Goal: Task Accomplishment & Management: Manage account settings

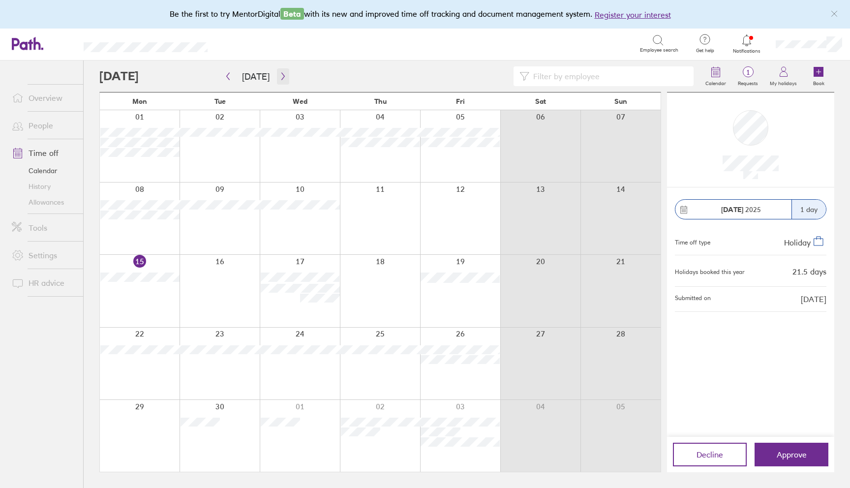
click at [279, 73] on icon "button" at bounding box center [282, 76] width 7 height 8
click at [281, 75] on icon "button" at bounding box center [282, 76] width 7 height 8
click at [279, 77] on icon "button" at bounding box center [282, 76] width 7 height 8
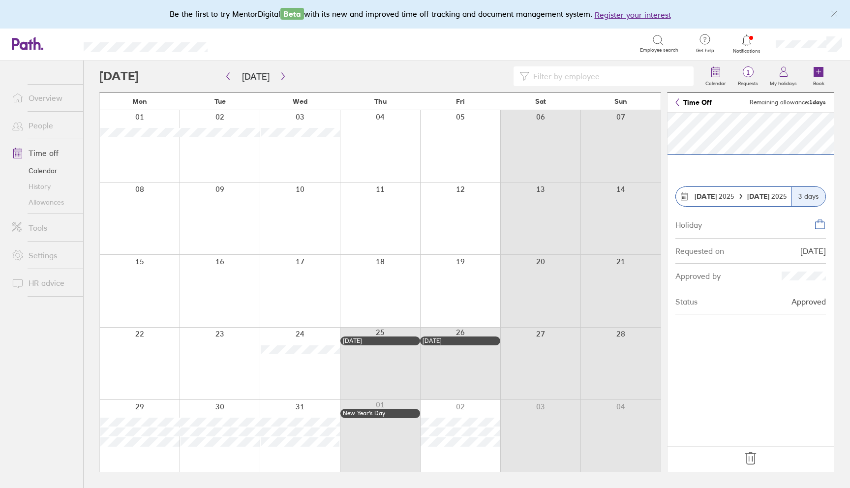
click at [745, 455] on icon at bounding box center [750, 458] width 16 height 16
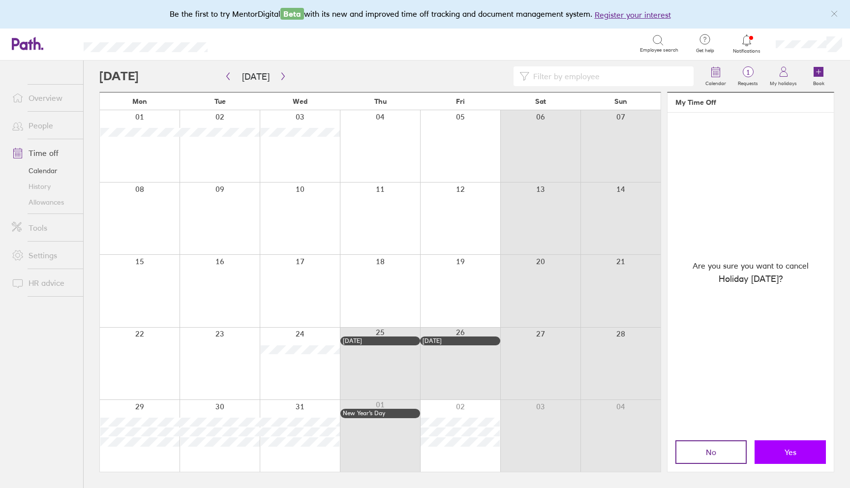
click at [775, 450] on button "Yes" at bounding box center [789, 452] width 71 height 24
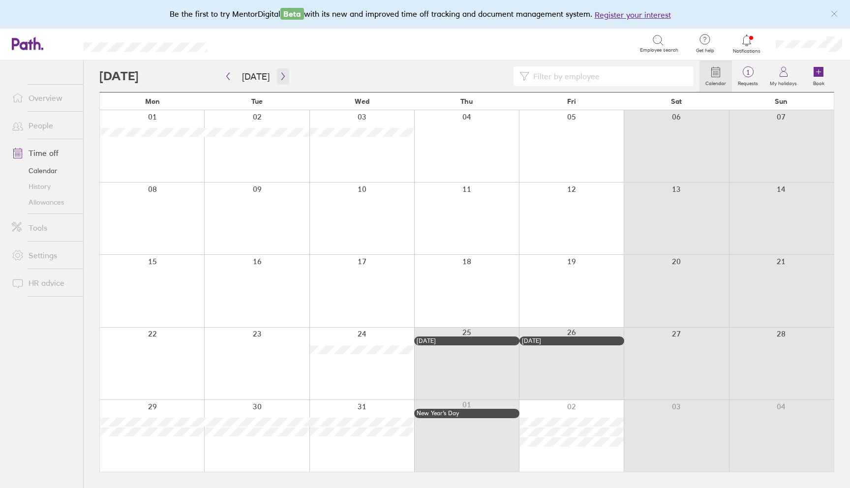
click at [277, 77] on button "button" at bounding box center [283, 76] width 12 height 16
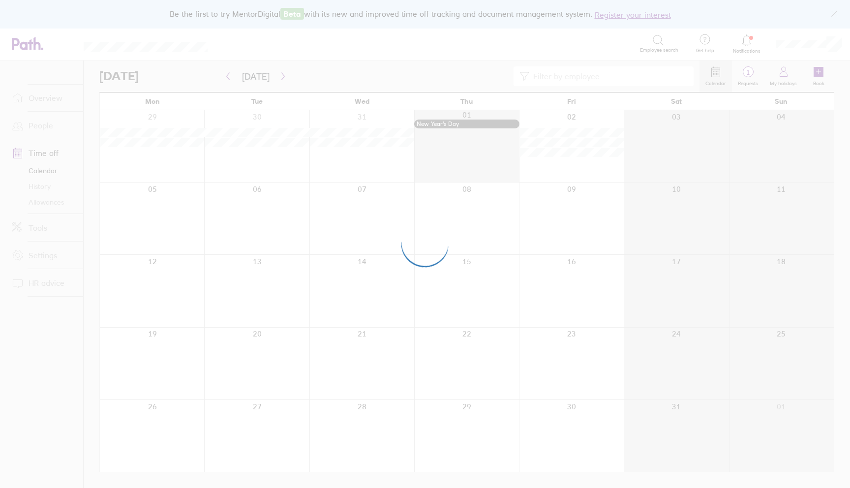
click at [279, 78] on div at bounding box center [425, 244] width 850 height 488
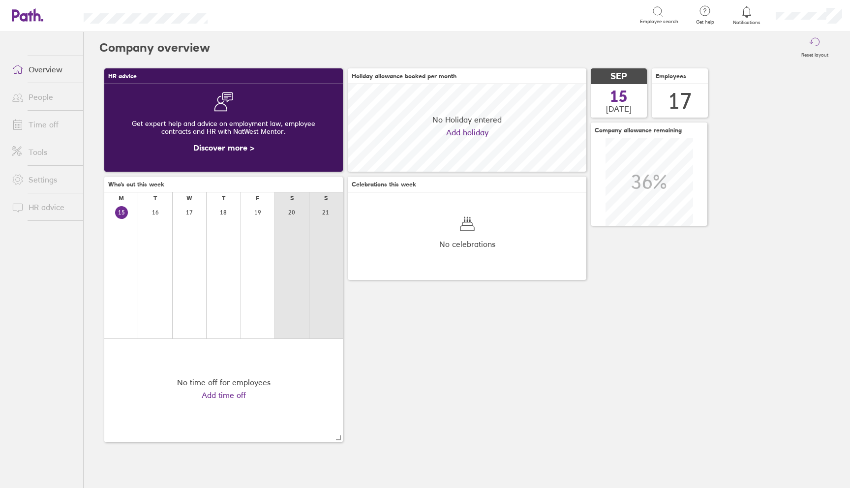
scroll to position [88, 88]
click at [807, 187] on div "HR advice Get expert help and advice on employment law, employee contracts and …" at bounding box center [466, 255] width 735 height 384
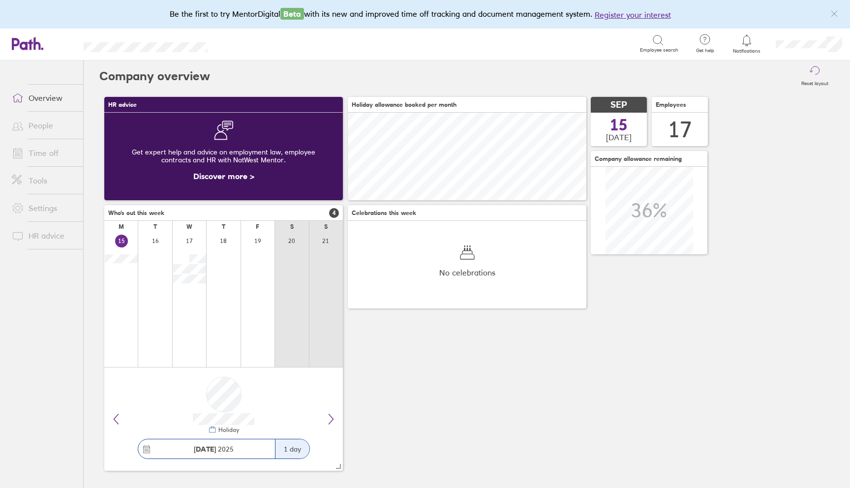
click at [45, 153] on link "Time off" at bounding box center [43, 153] width 79 height 20
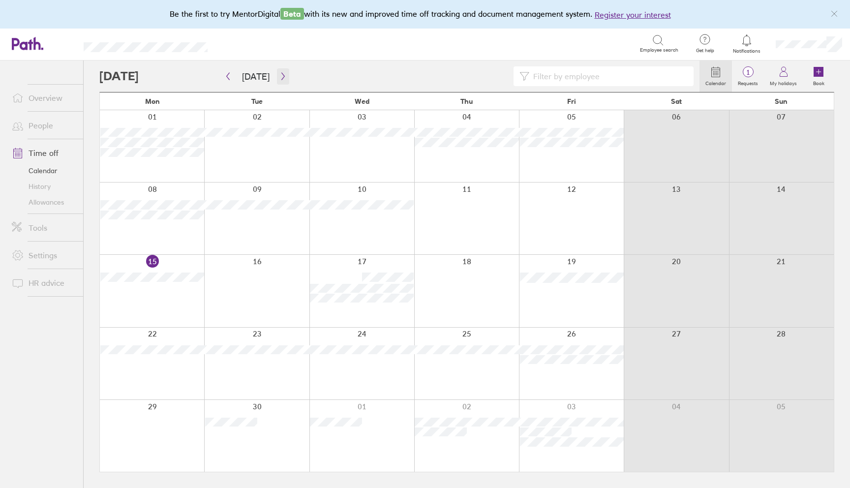
click at [279, 77] on icon "button" at bounding box center [282, 76] width 7 height 8
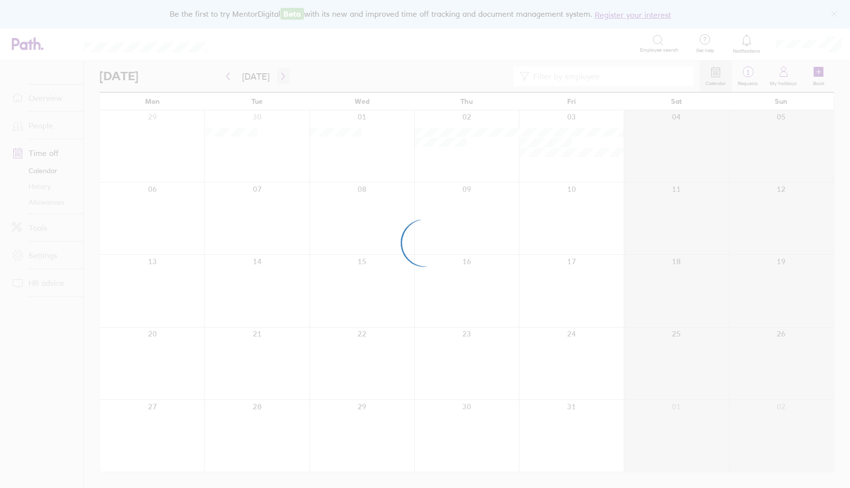
click at [279, 77] on div at bounding box center [425, 244] width 850 height 488
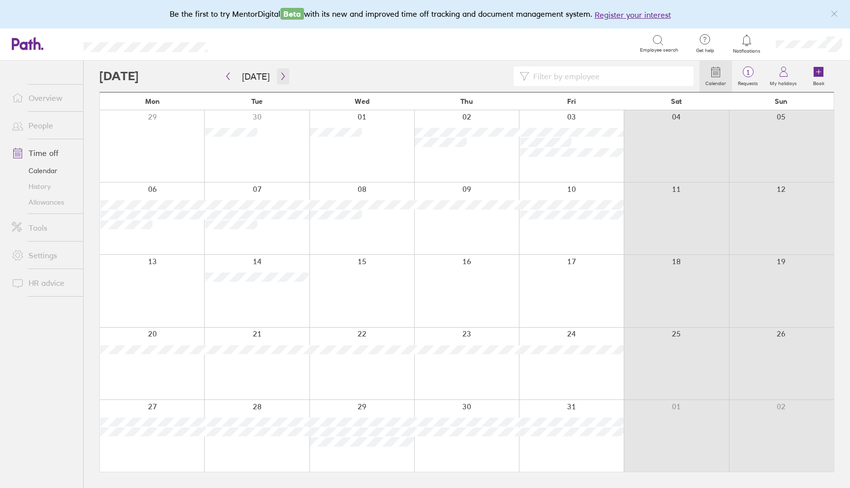
click at [281, 74] on icon "button" at bounding box center [282, 76] width 7 height 8
click at [281, 75] on icon "button" at bounding box center [282, 76] width 7 height 8
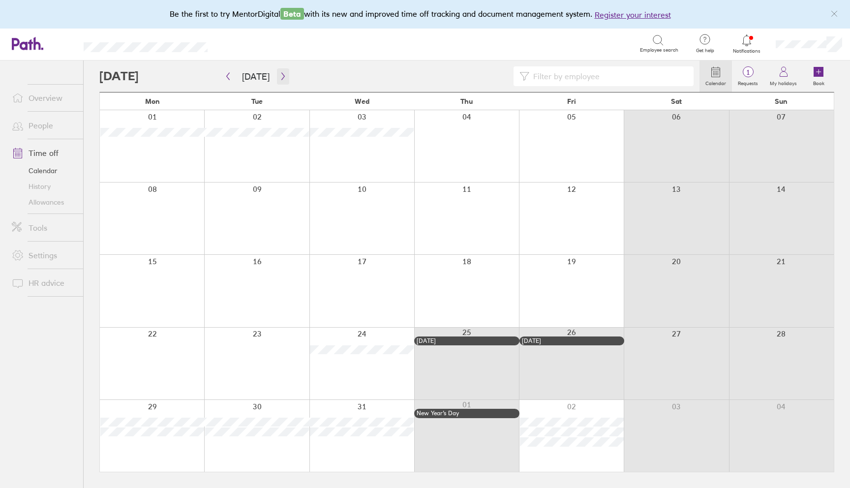
click at [281, 75] on icon "button" at bounding box center [282, 76] width 7 height 8
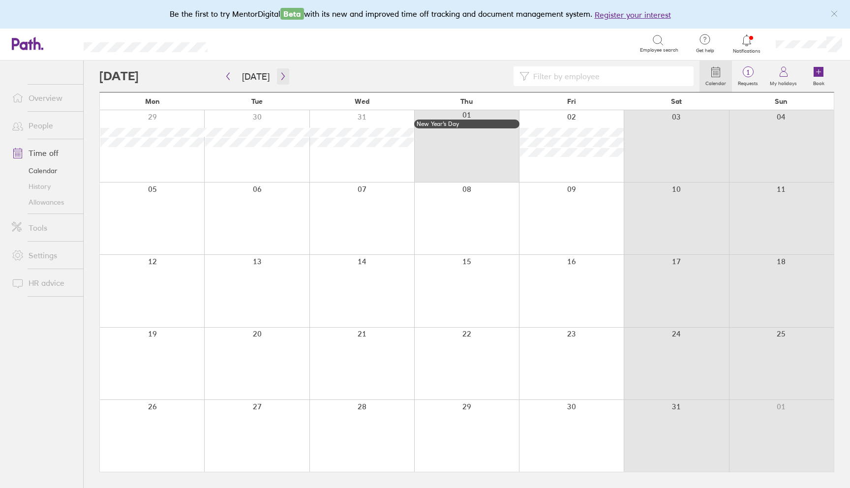
click at [281, 75] on icon "button" at bounding box center [282, 76] width 7 height 8
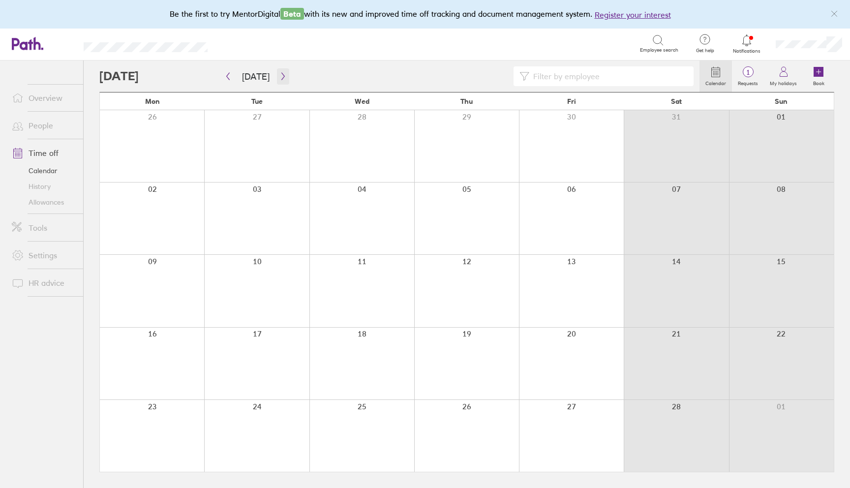
click at [281, 75] on icon "button" at bounding box center [282, 76] width 7 height 8
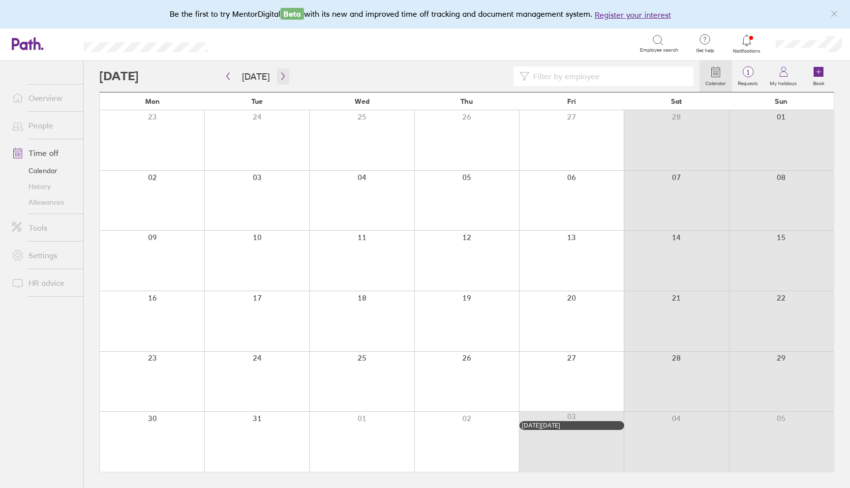
click at [281, 75] on icon "button" at bounding box center [282, 76] width 7 height 8
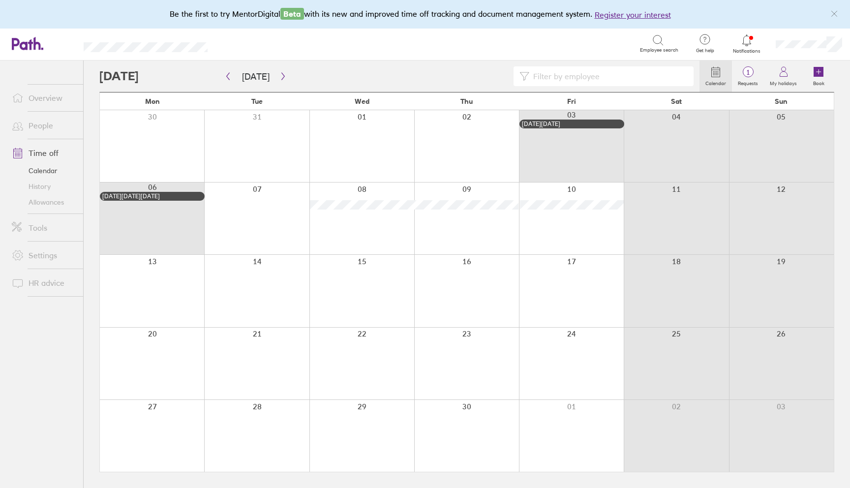
click at [46, 202] on link "Allowances" at bounding box center [43, 202] width 79 height 16
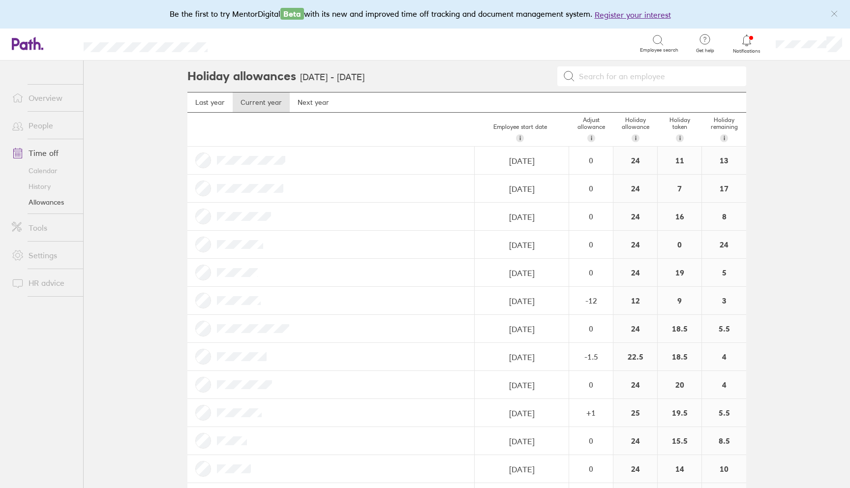
click at [750, 43] on icon at bounding box center [746, 39] width 8 height 11
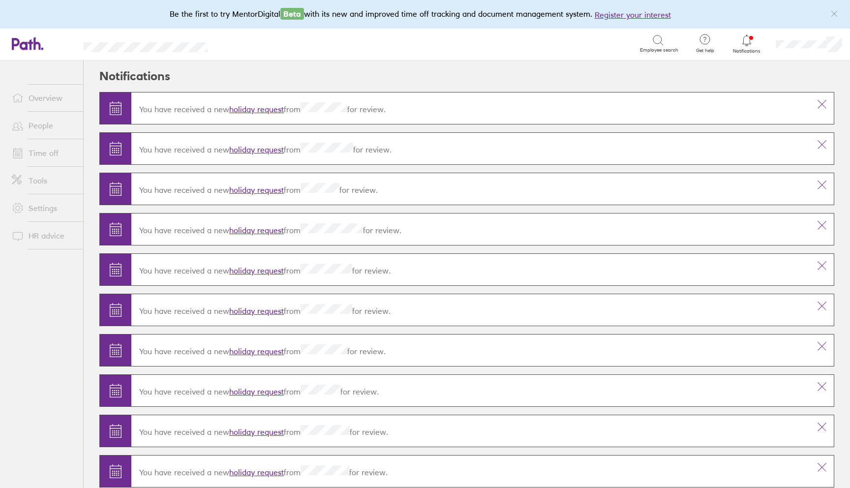
click at [262, 108] on link "holiday request" at bounding box center [256, 109] width 55 height 10
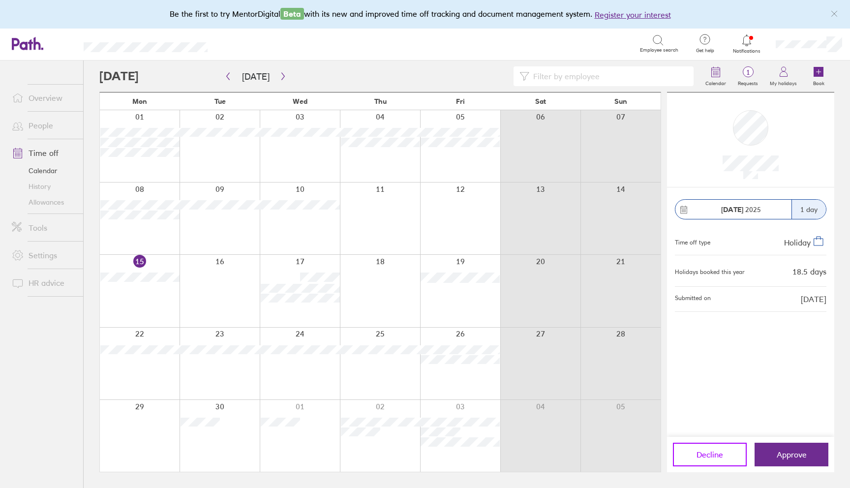
click at [709, 460] on button "Decline" at bounding box center [710, 455] width 74 height 24
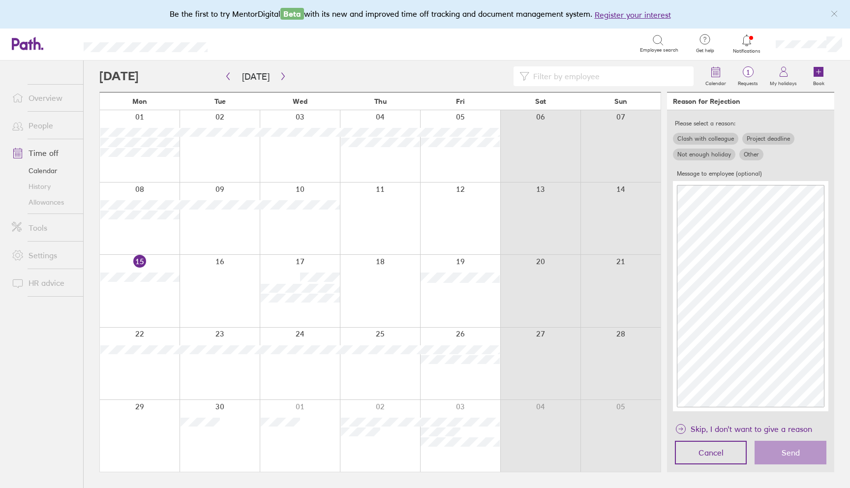
click at [756, 151] on label "Other" at bounding box center [751, 154] width 24 height 12
click at [0, 0] on input "Other" at bounding box center [0, 0] width 0 height 0
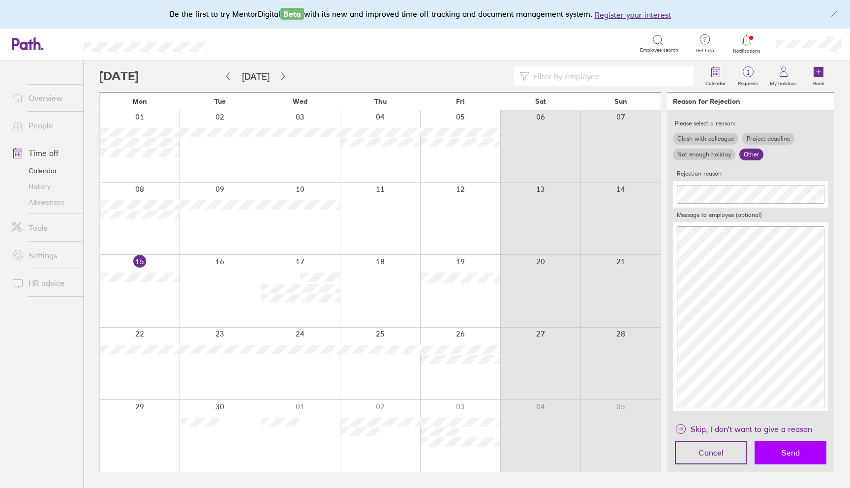
click at [811, 457] on button "Send" at bounding box center [790, 453] width 72 height 24
